Goal: Task Accomplishment & Management: Use online tool/utility

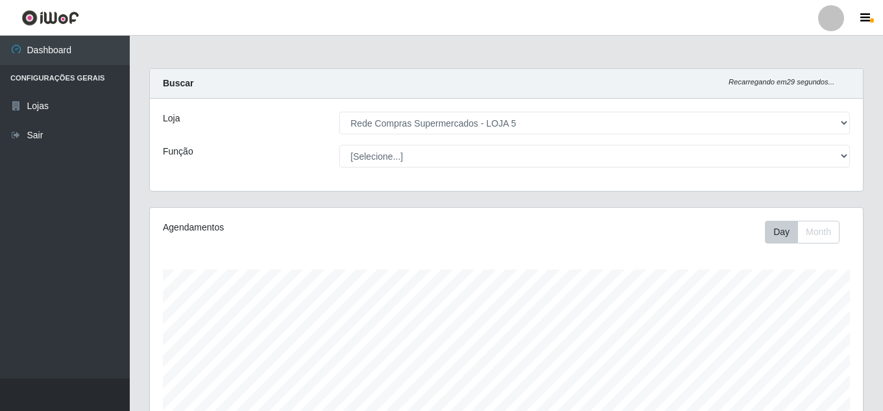
select select "397"
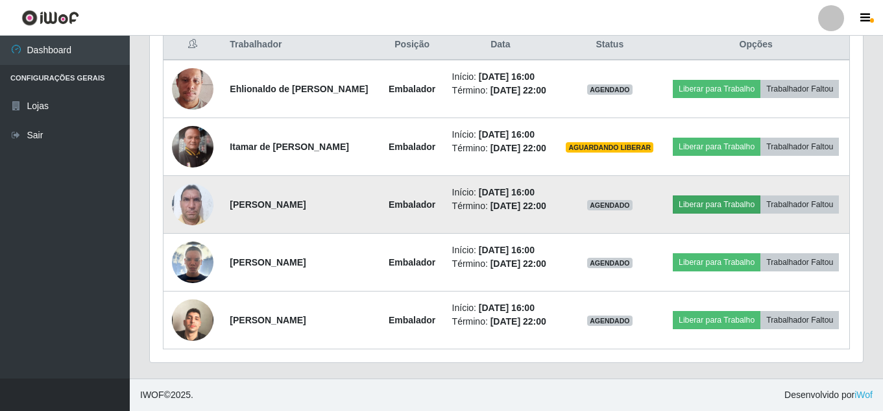
scroll to position [269, 713]
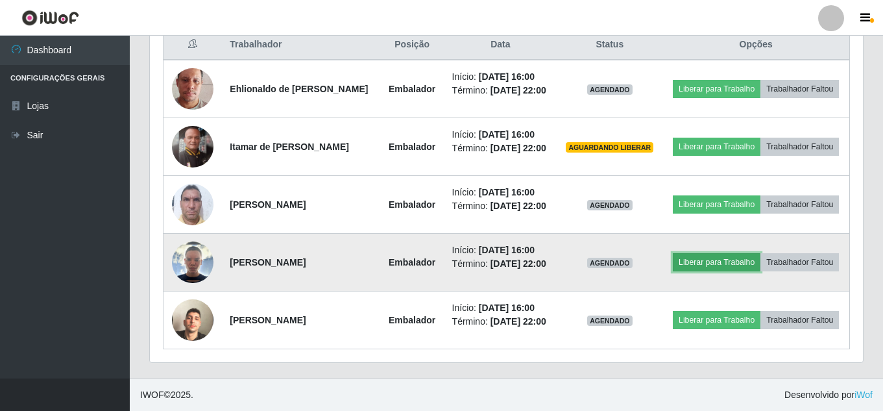
click at [730, 262] on button "Liberar para Trabalho" at bounding box center [717, 262] width 88 height 18
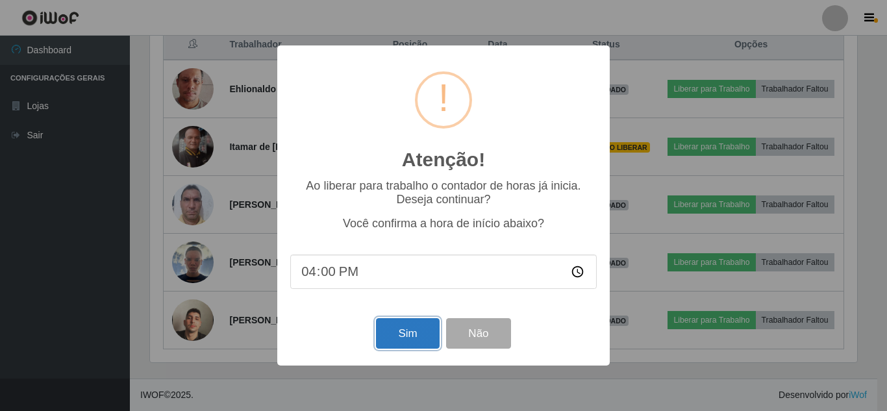
click at [402, 338] on button "Sim" at bounding box center [407, 333] width 63 height 31
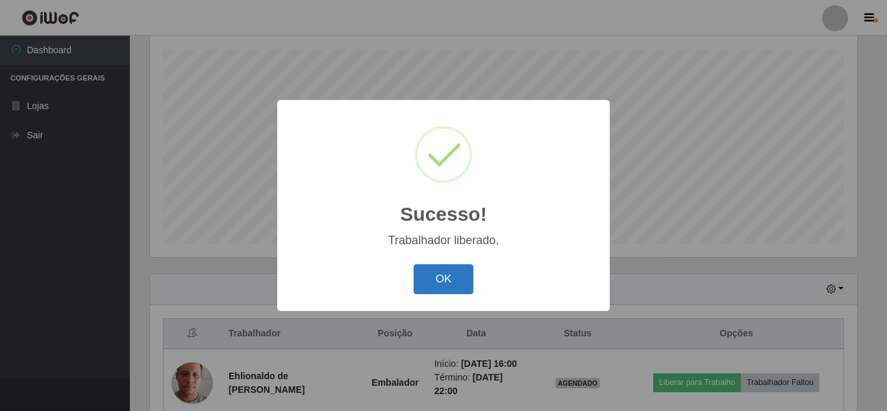
click at [445, 284] on button "OK" at bounding box center [443, 279] width 60 height 31
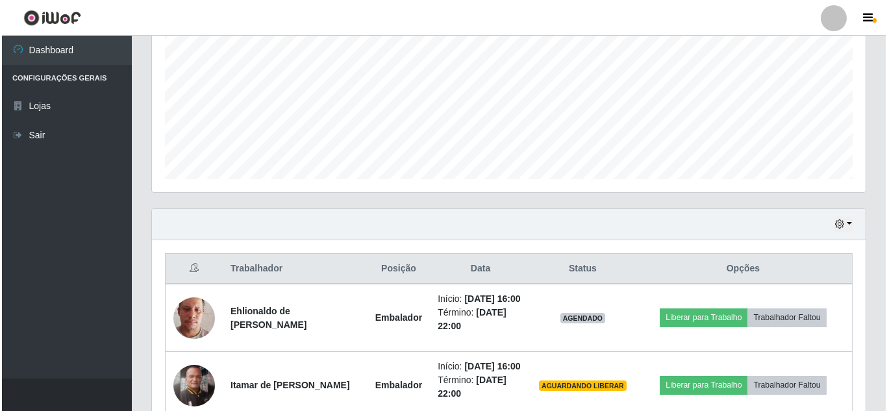
scroll to position [350, 0]
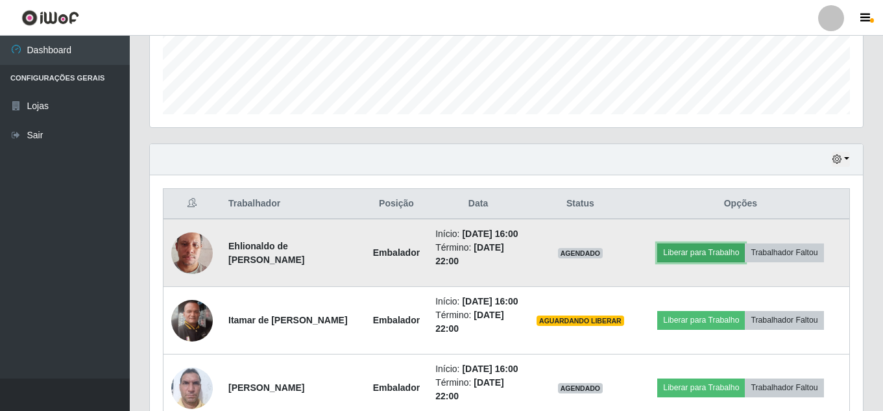
click at [717, 247] on button "Liberar para Trabalho" at bounding box center [702, 252] width 88 height 18
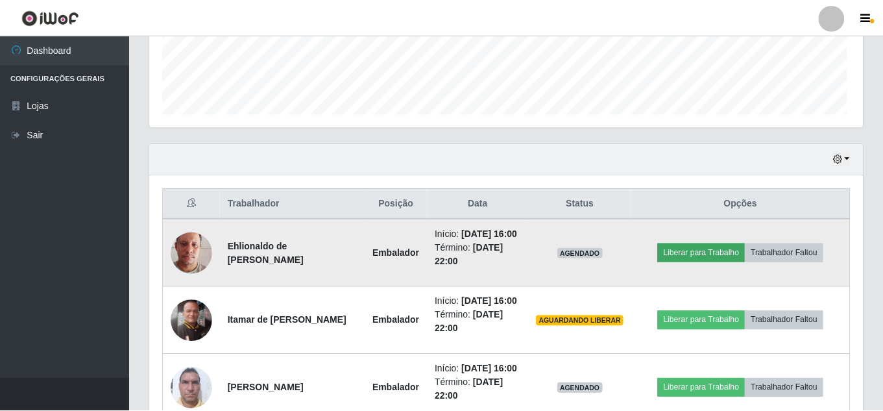
scroll to position [269, 707]
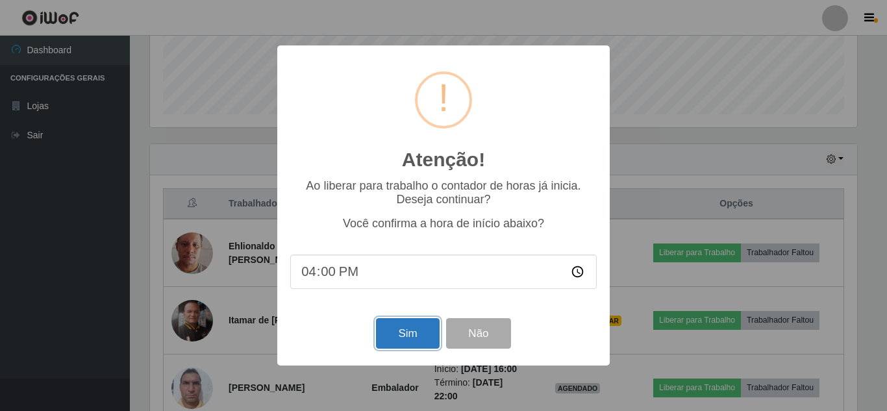
click at [412, 339] on button "Sim" at bounding box center [407, 333] width 63 height 31
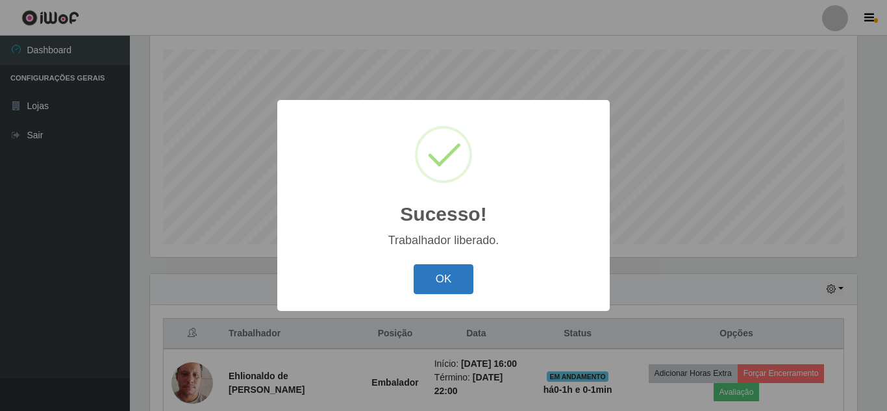
click at [456, 280] on button "OK" at bounding box center [443, 279] width 60 height 31
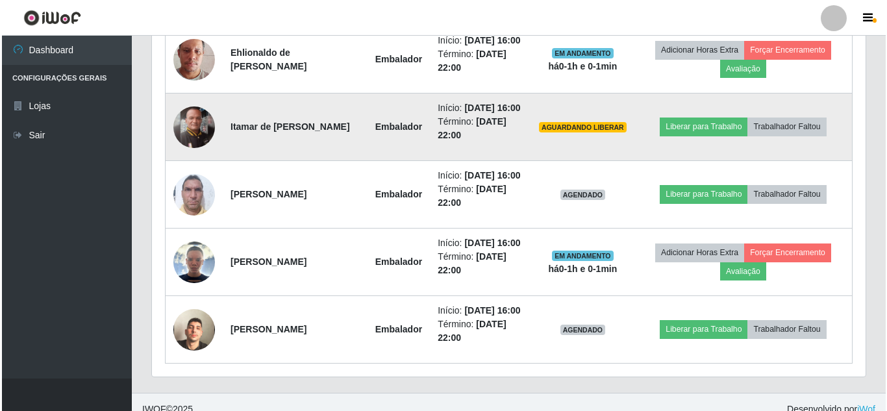
scroll to position [545, 0]
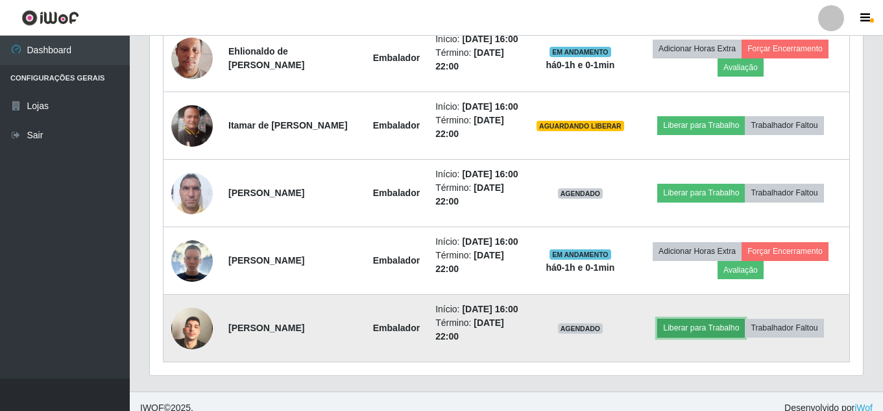
click at [709, 331] on button "Liberar para Trabalho" at bounding box center [702, 328] width 88 height 18
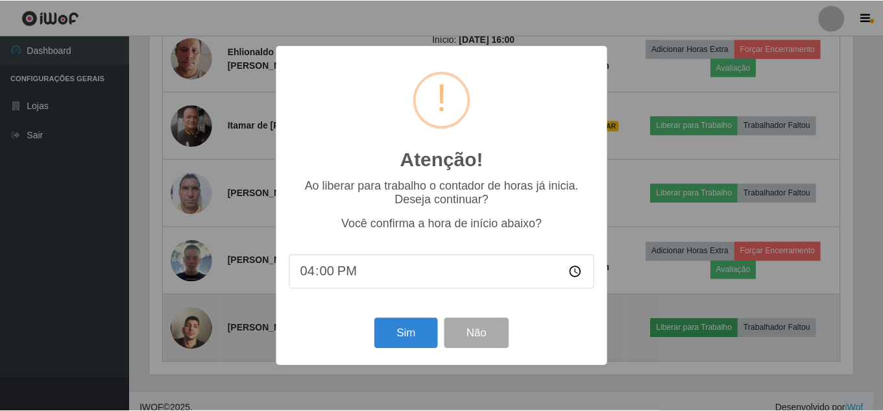
scroll to position [269, 707]
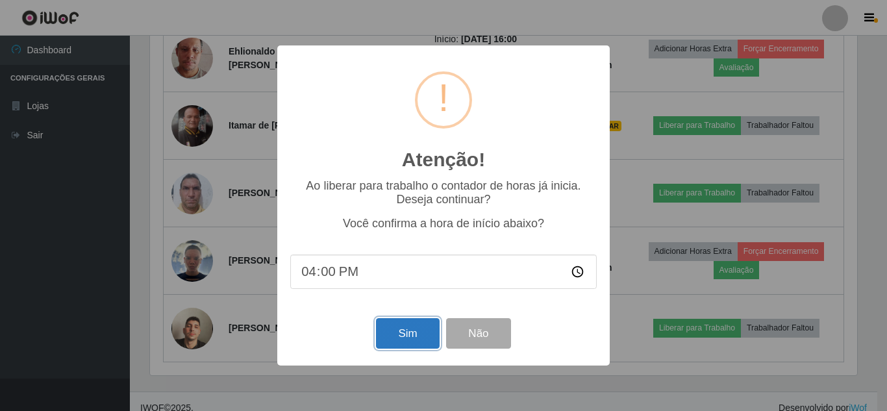
click at [402, 334] on button "Sim" at bounding box center [407, 333] width 63 height 31
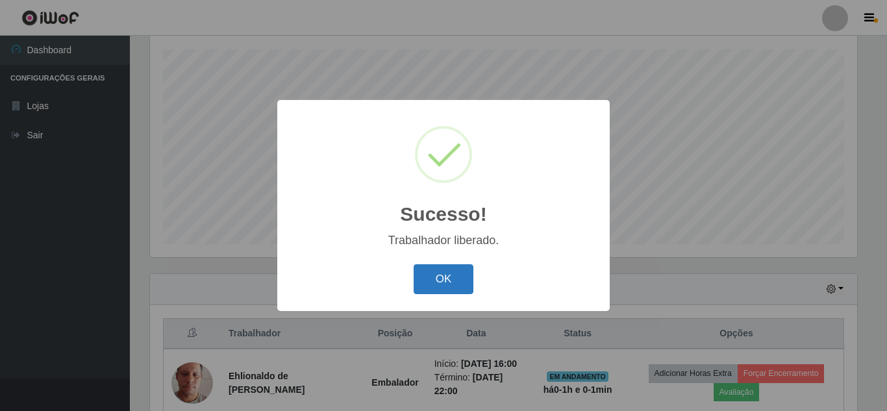
click at [455, 282] on button "OK" at bounding box center [443, 279] width 60 height 31
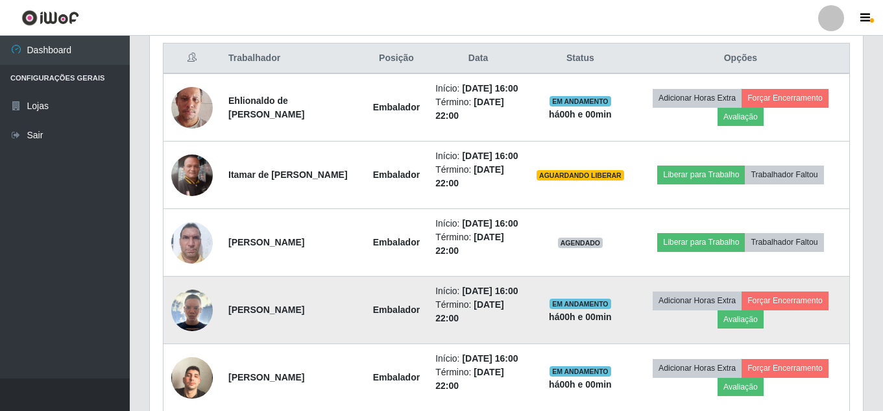
scroll to position [545, 0]
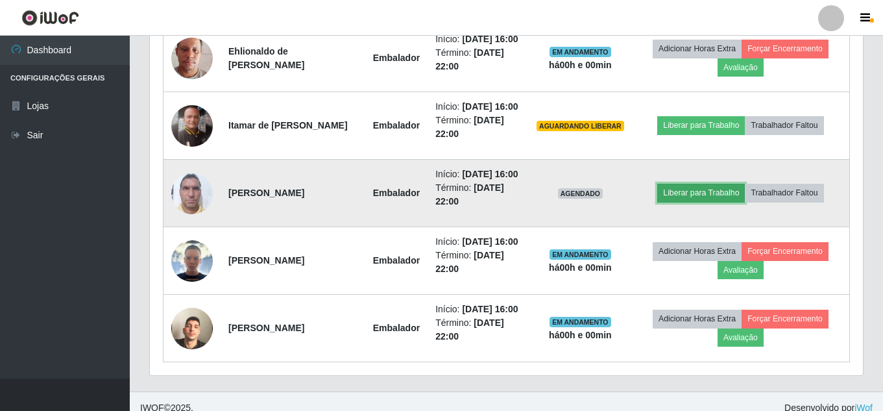
click at [708, 190] on button "Liberar para Trabalho" at bounding box center [702, 193] width 88 height 18
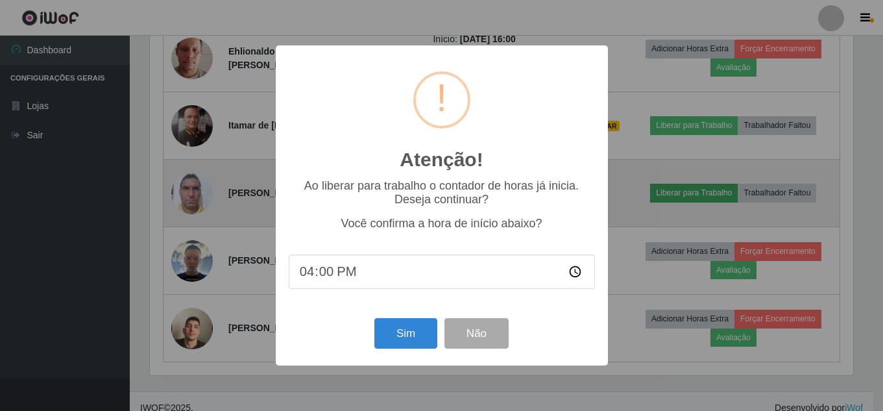
scroll to position [269, 707]
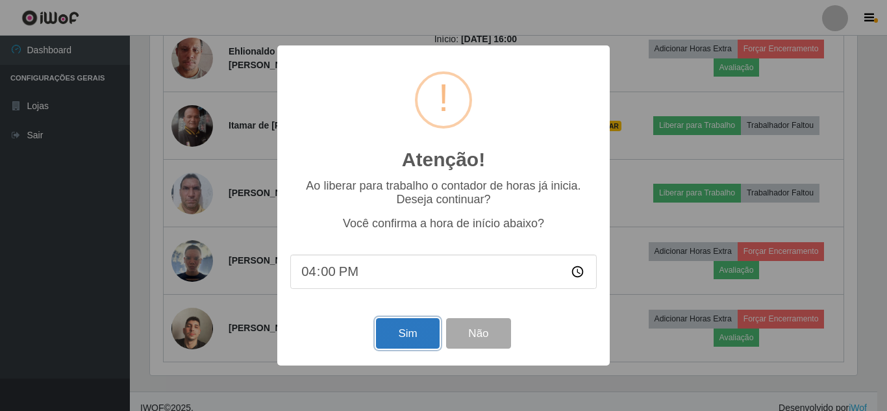
click at [400, 332] on button "Sim" at bounding box center [407, 333] width 63 height 31
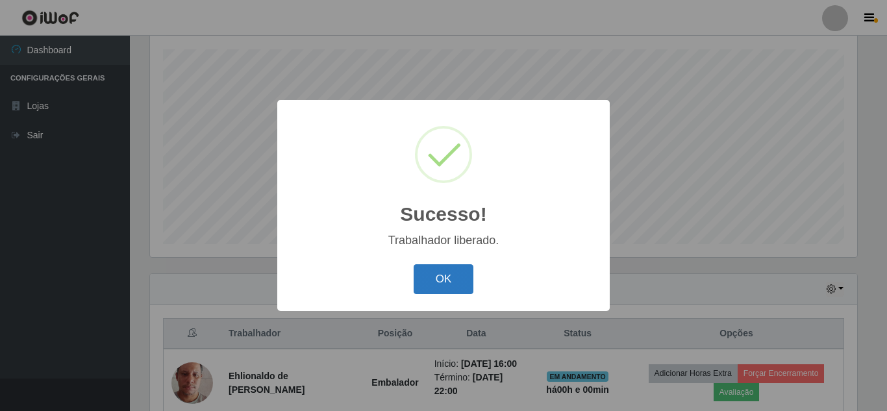
click at [452, 282] on button "OK" at bounding box center [443, 279] width 60 height 31
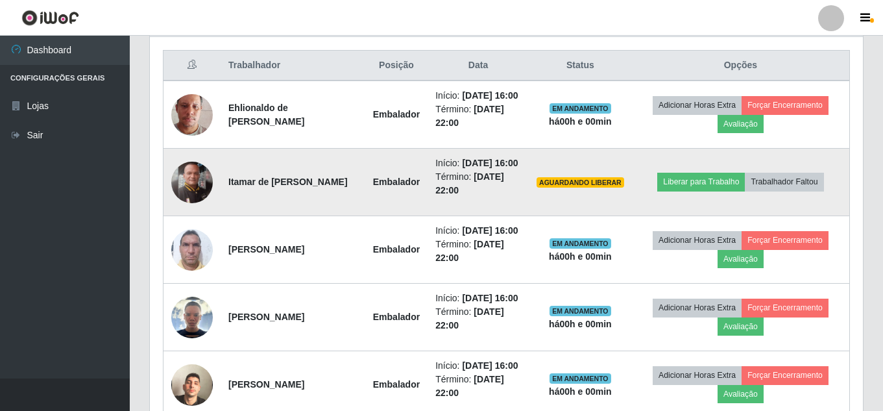
scroll to position [545, 0]
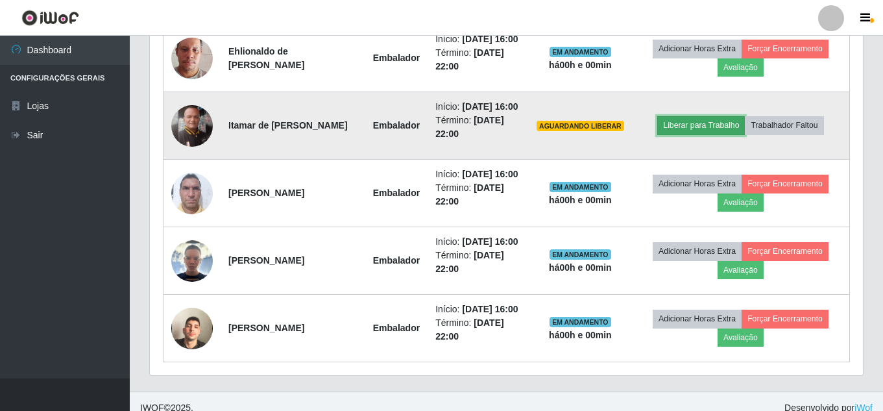
click at [703, 133] on button "Liberar para Trabalho" at bounding box center [702, 125] width 88 height 18
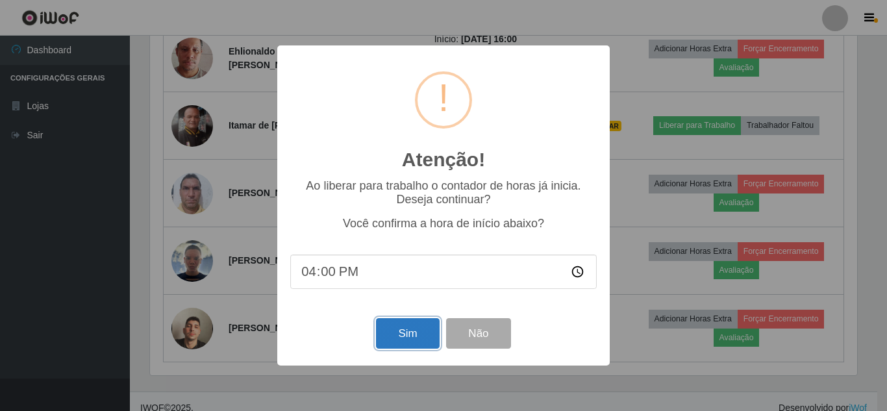
click at [413, 338] on button "Sim" at bounding box center [407, 333] width 63 height 31
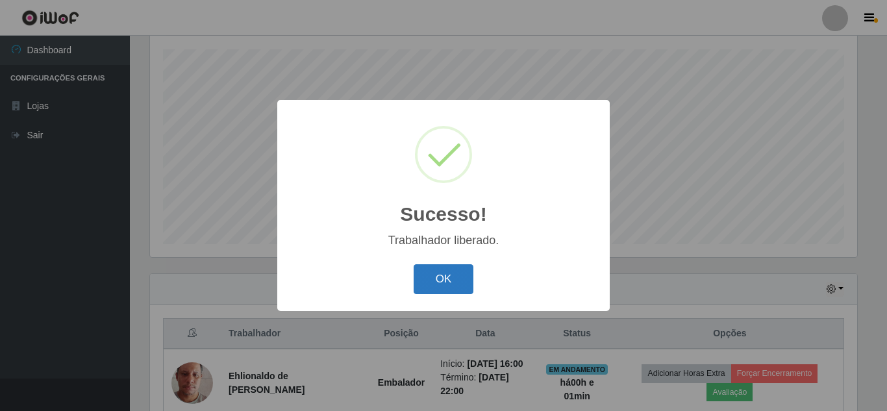
click at [450, 282] on button "OK" at bounding box center [443, 279] width 60 height 31
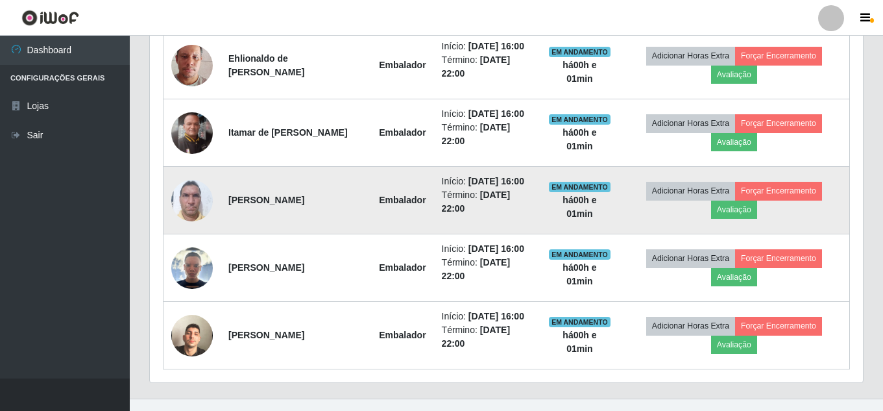
scroll to position [545, 0]
